Goal: Check status: Check status

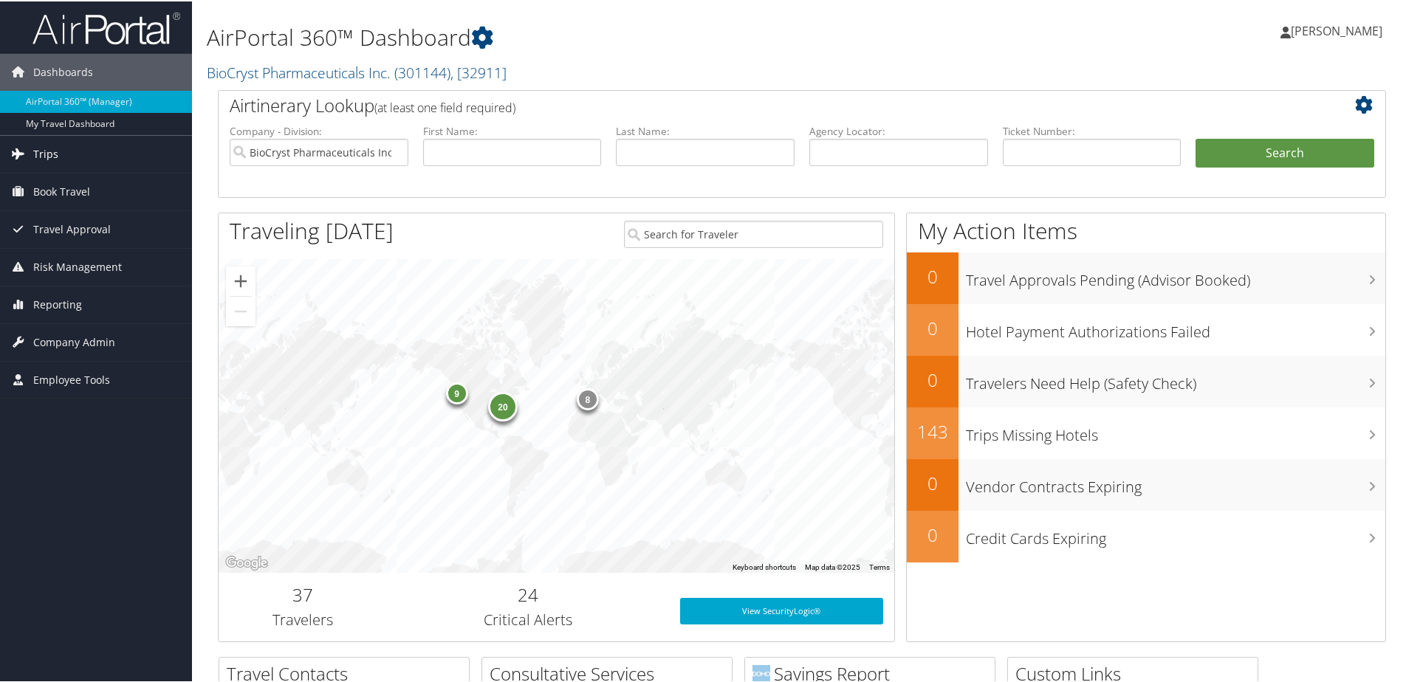
click at [41, 146] on span "Trips" at bounding box center [45, 152] width 25 height 37
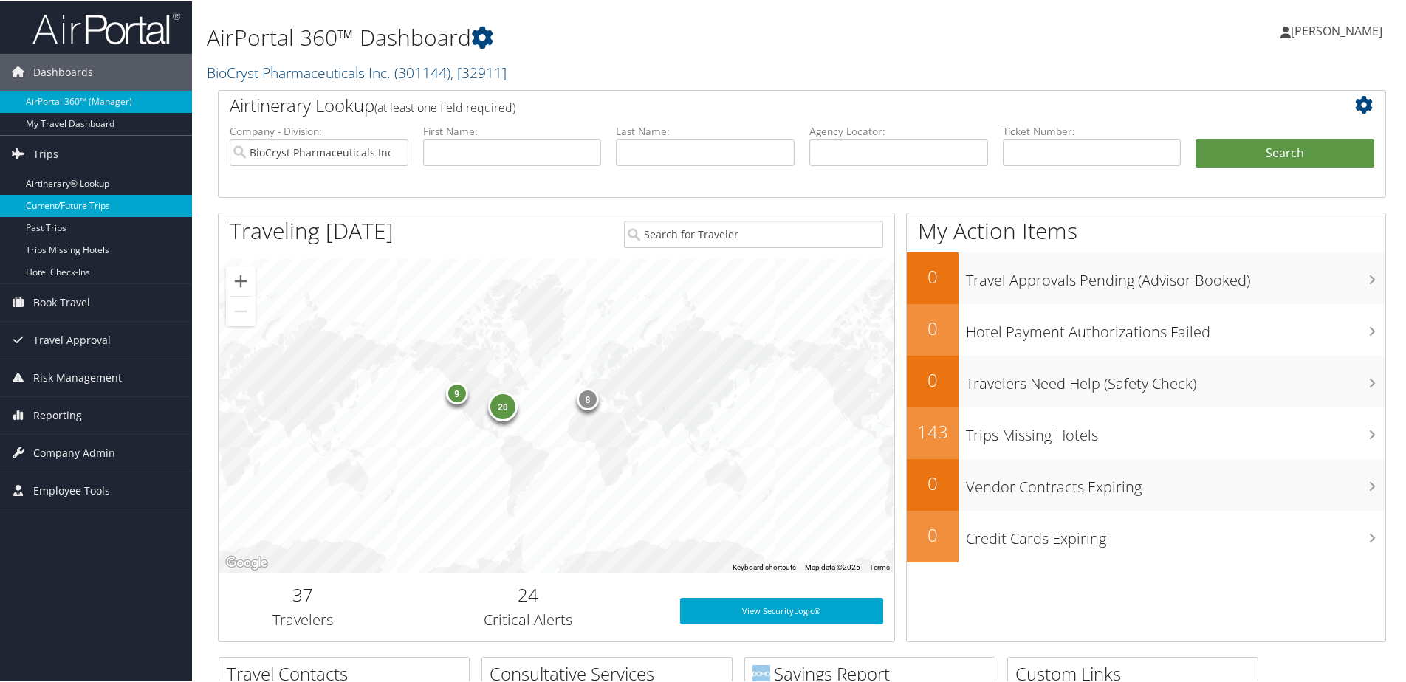
click at [49, 208] on link "Current/Future Trips" at bounding box center [96, 205] width 192 height 22
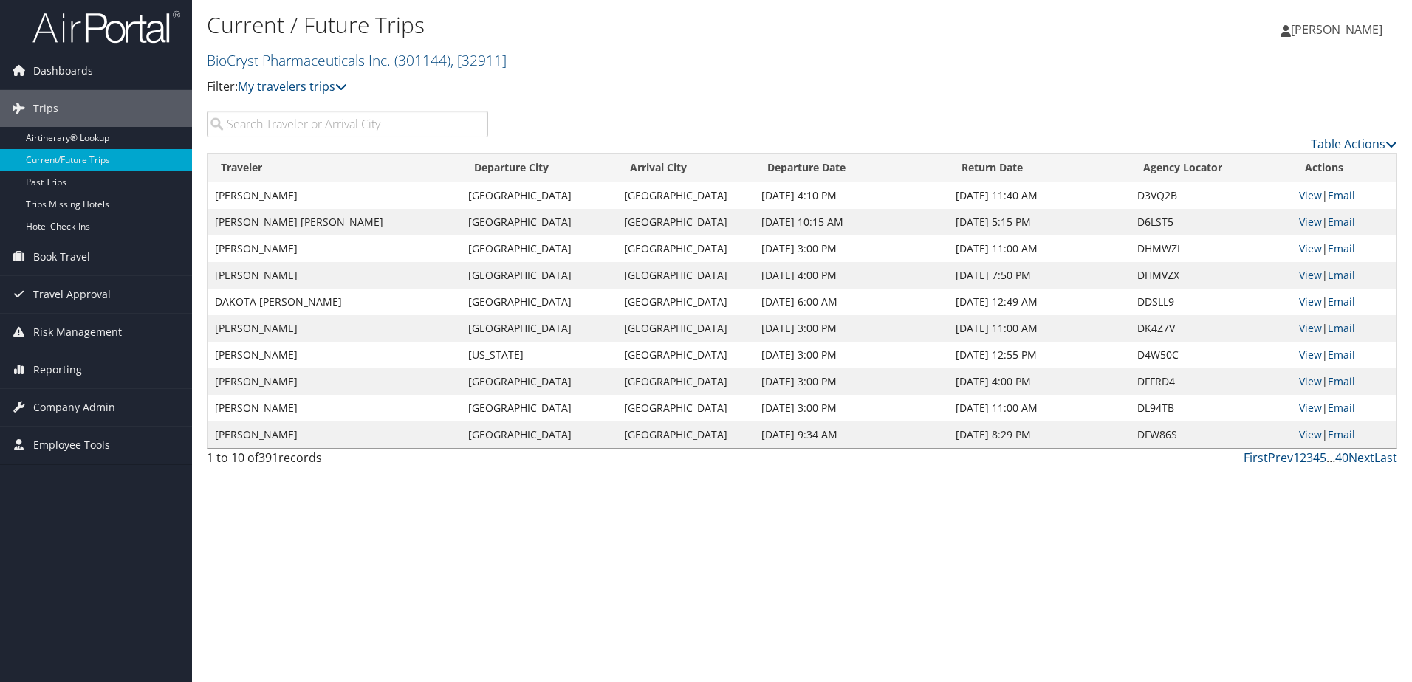
click at [293, 126] on input "search" at bounding box center [347, 124] width 281 height 27
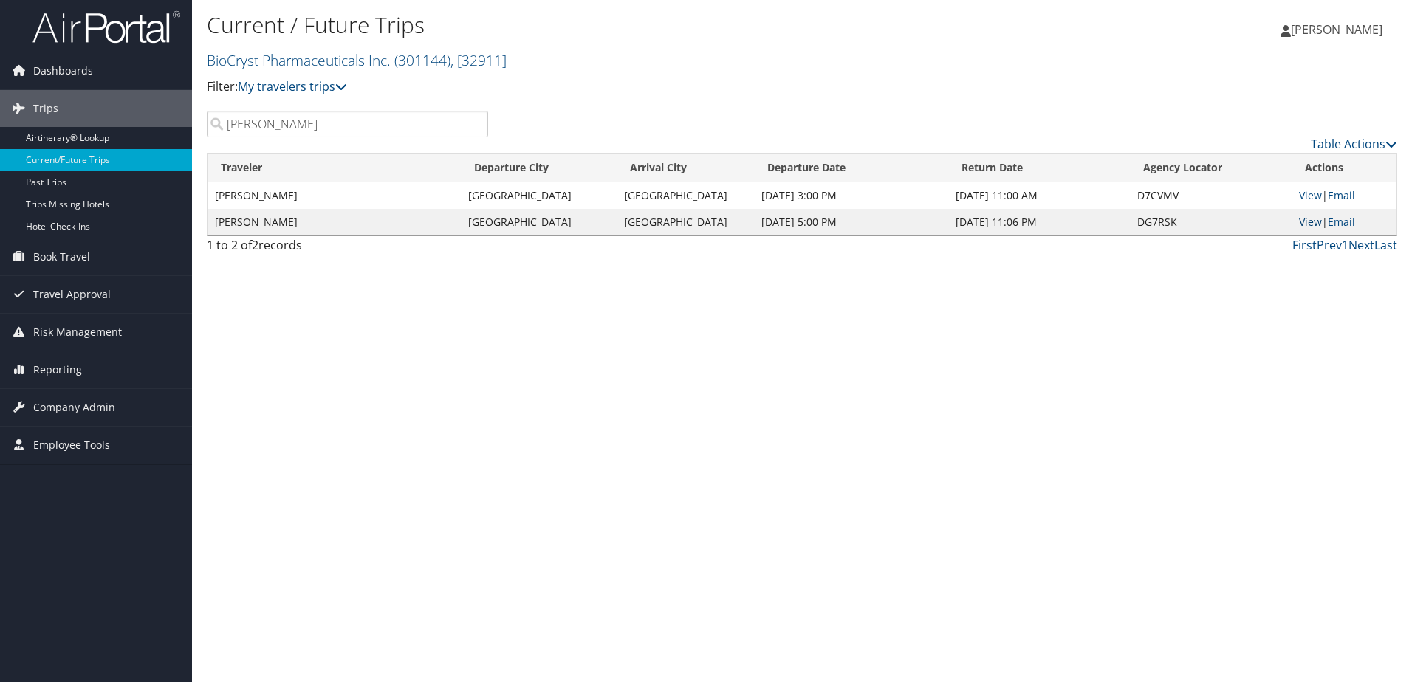
type input "kerr"
click at [1311, 219] on link "View" at bounding box center [1310, 222] width 23 height 14
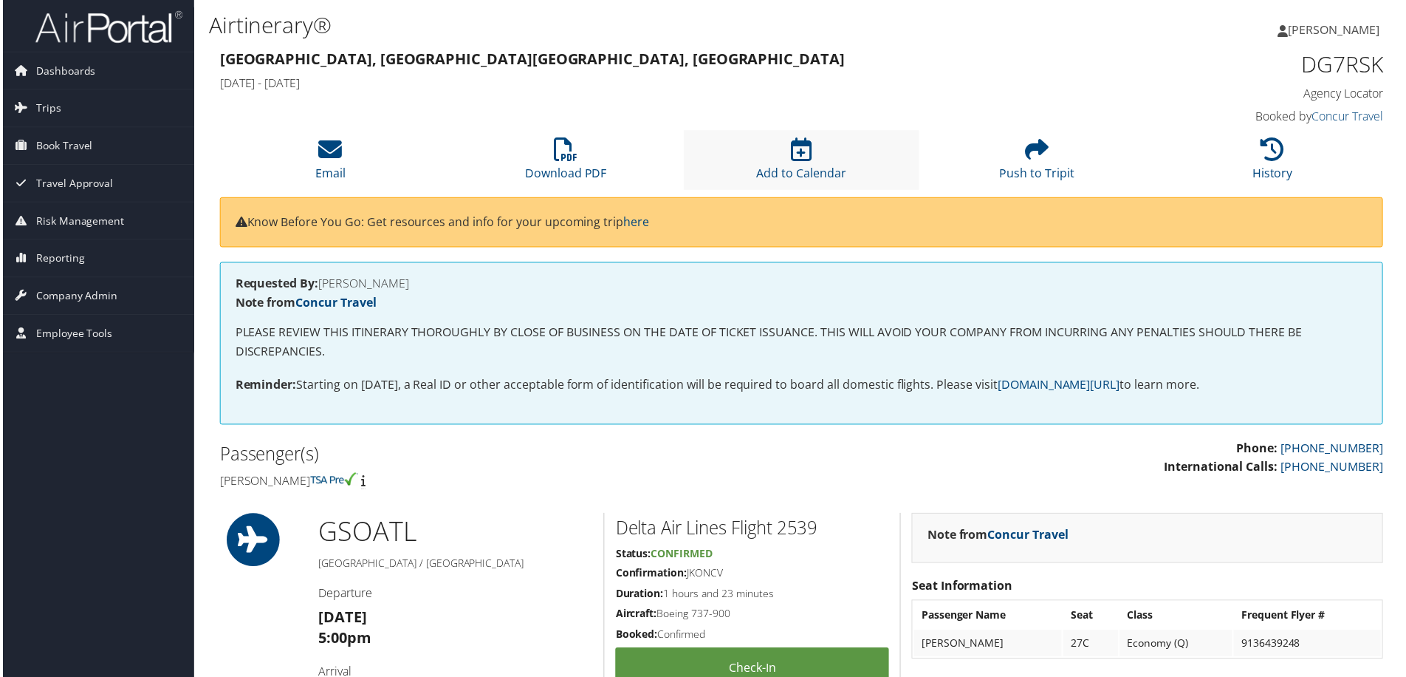
click at [786, 154] on li "Add to Calendar" at bounding box center [802, 161] width 236 height 60
drag, startPoint x: 906, startPoint y: 459, endPoint x: 931, endPoint y: 474, distance: 29.8
click at [906, 459] on p "Phone: [PHONE_NUMBER] International Calls: [PHONE_NUMBER]" at bounding box center [1099, 460] width 573 height 38
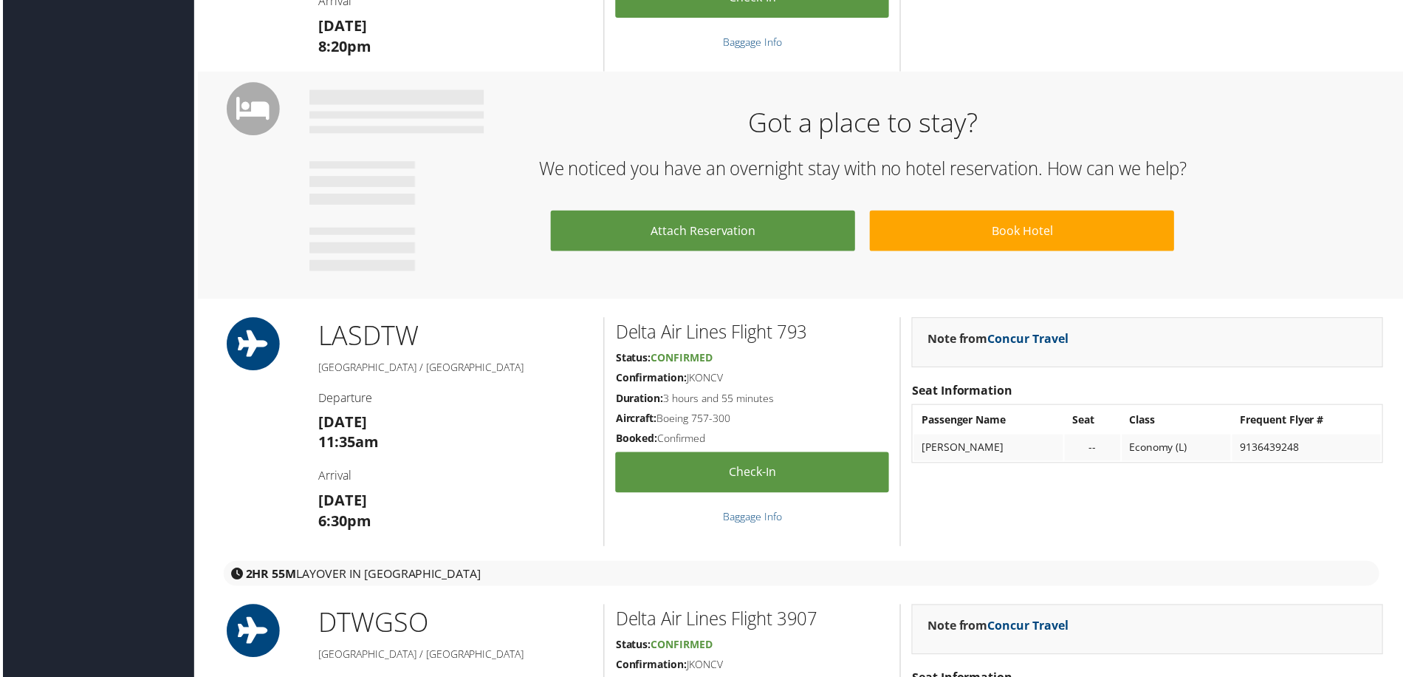
scroll to position [1034, 0]
